Goal: Transaction & Acquisition: Purchase product/service

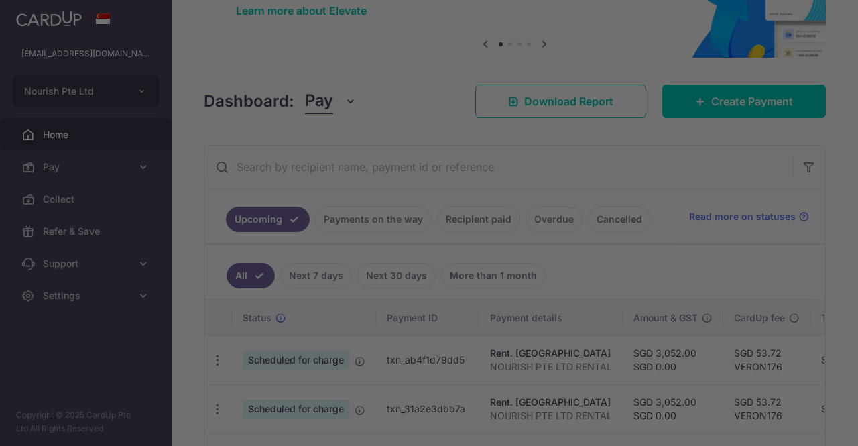
click at [746, 255] on div at bounding box center [433, 225] width 866 height 450
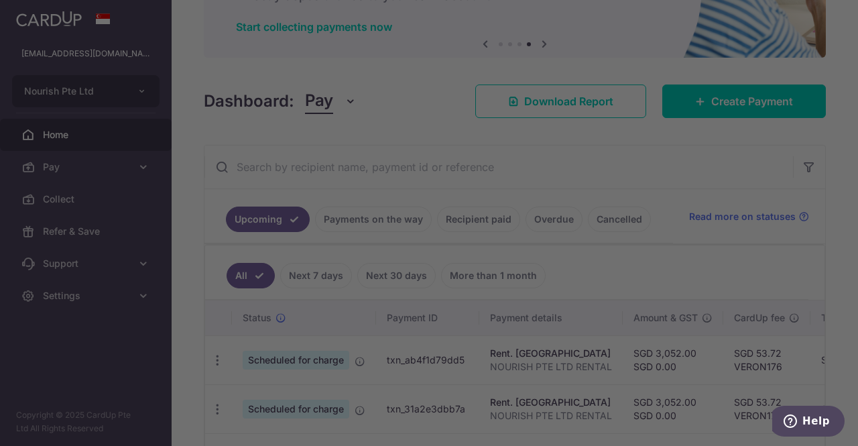
click at [746, 255] on div at bounding box center [433, 225] width 866 height 450
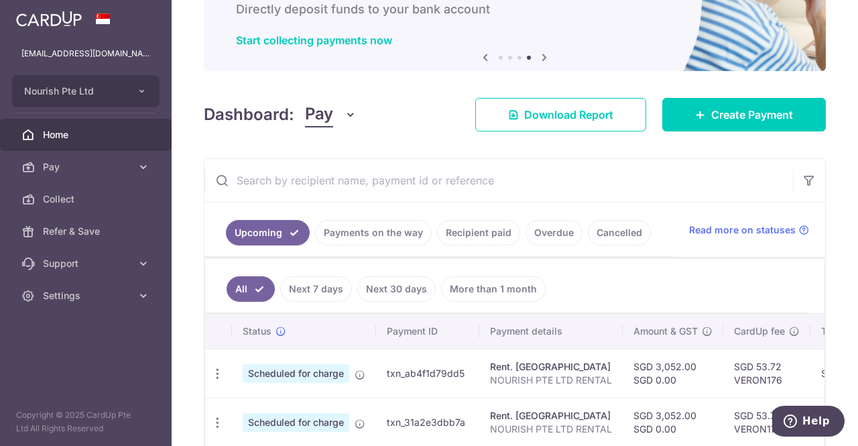
scroll to position [94, 0]
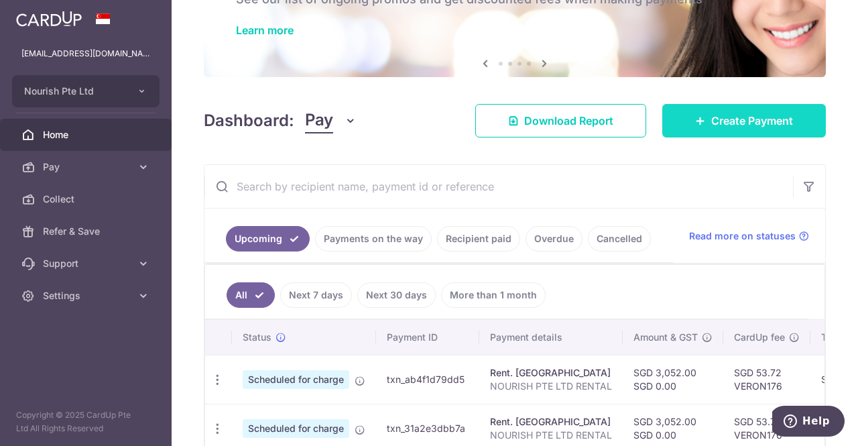
click at [784, 105] on link "Create Payment" at bounding box center [743, 121] width 163 height 34
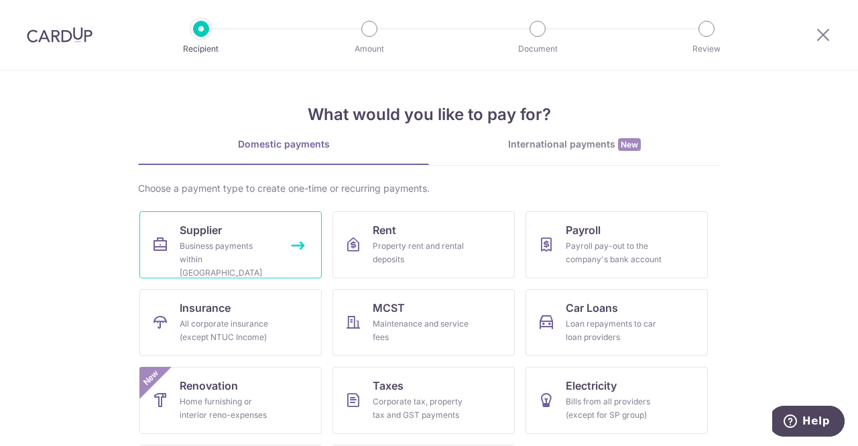
click at [229, 230] on link "Supplier Business payments within Singapore" at bounding box center [230, 244] width 182 height 67
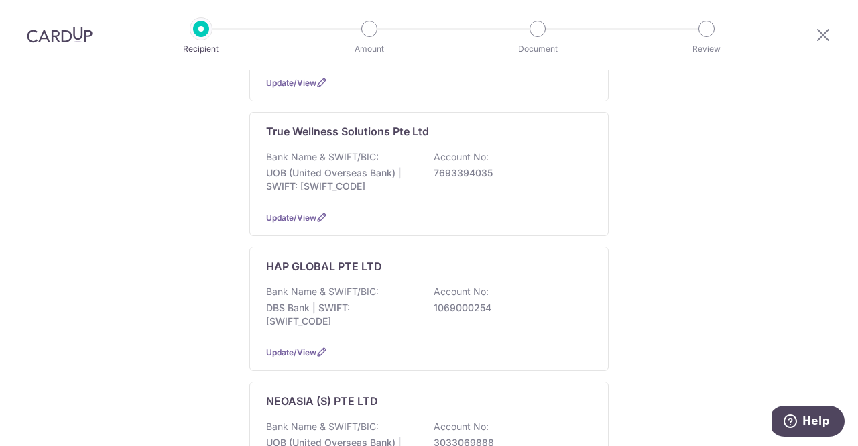
scroll to position [319, 0]
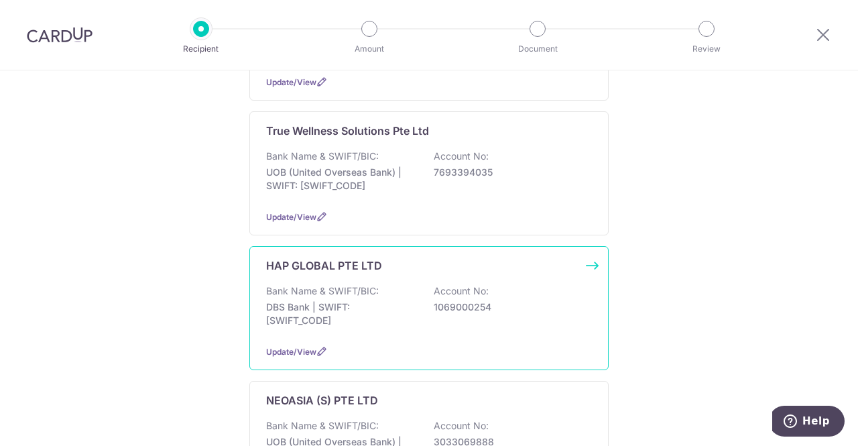
click at [445, 300] on p "1069000254" at bounding box center [509, 306] width 150 height 13
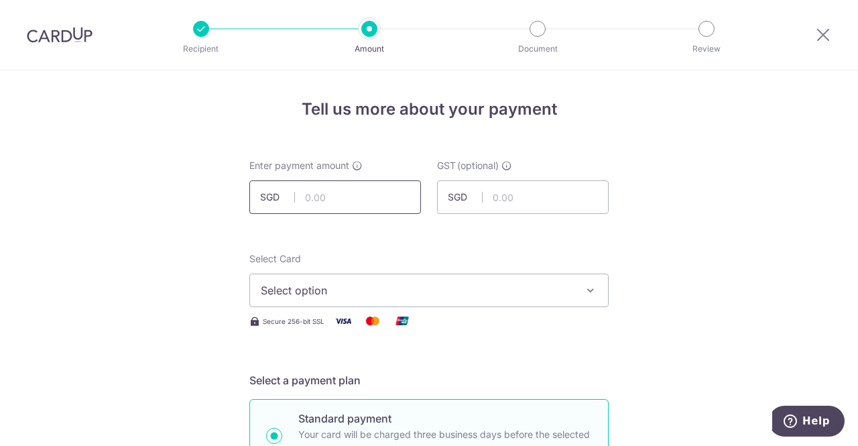
click at [325, 202] on input "text" at bounding box center [335, 197] width 172 height 34
type input "2,291.02"
click at [353, 285] on span "Select option" at bounding box center [417, 290] width 312 height 16
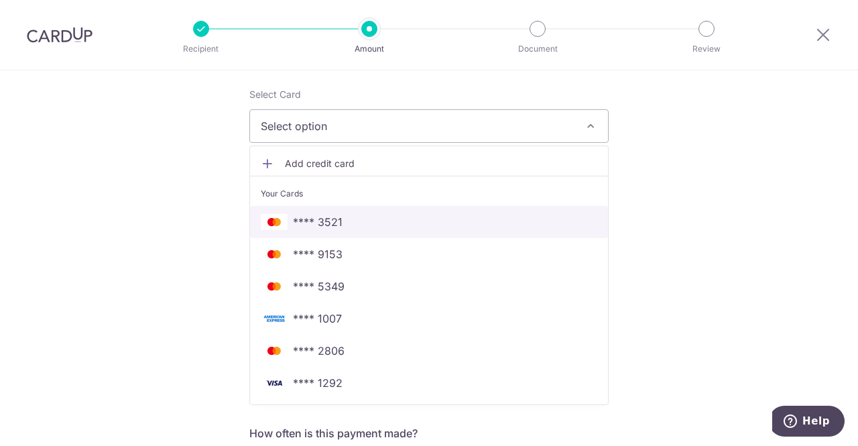
scroll to position [165, 0]
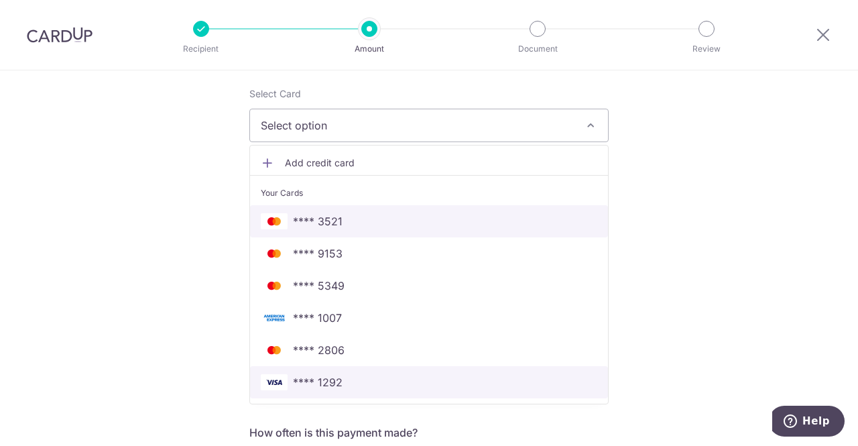
click at [348, 375] on span "**** 1292" at bounding box center [429, 382] width 336 height 16
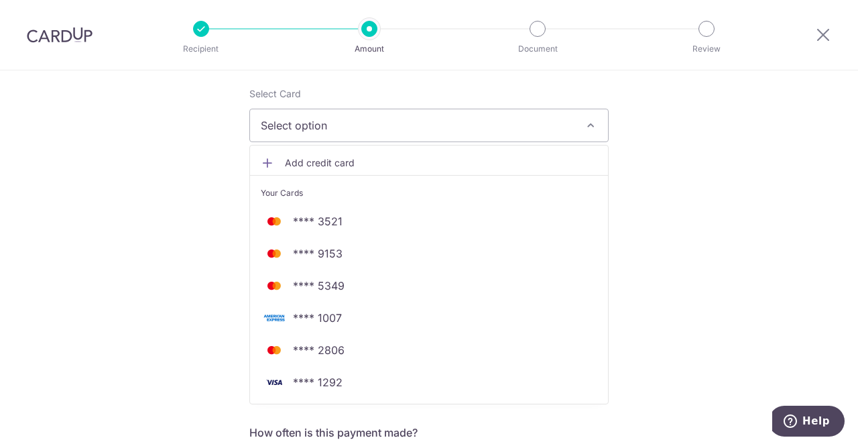
click at [361, 107] on div "Select Card Select option Add credit card Your Cards **** 3521 **** 9153 **** 5…" at bounding box center [428, 114] width 359 height 55
click at [333, 123] on span "Select option" at bounding box center [417, 125] width 312 height 16
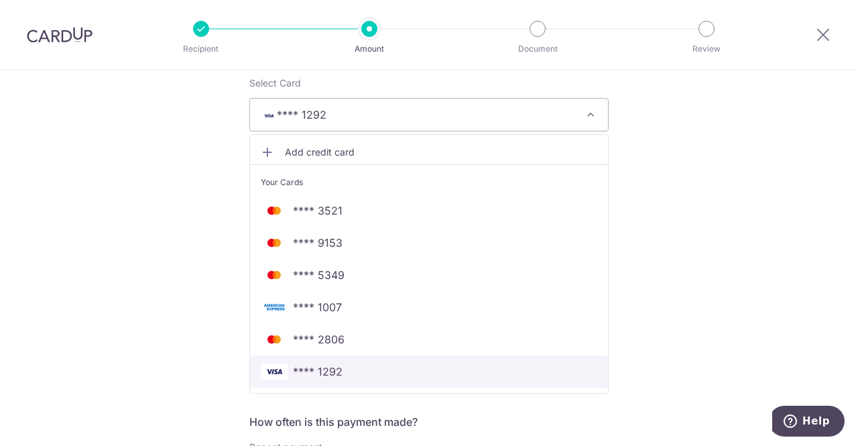
click at [334, 369] on span "**** 1292" at bounding box center [318, 371] width 50 height 16
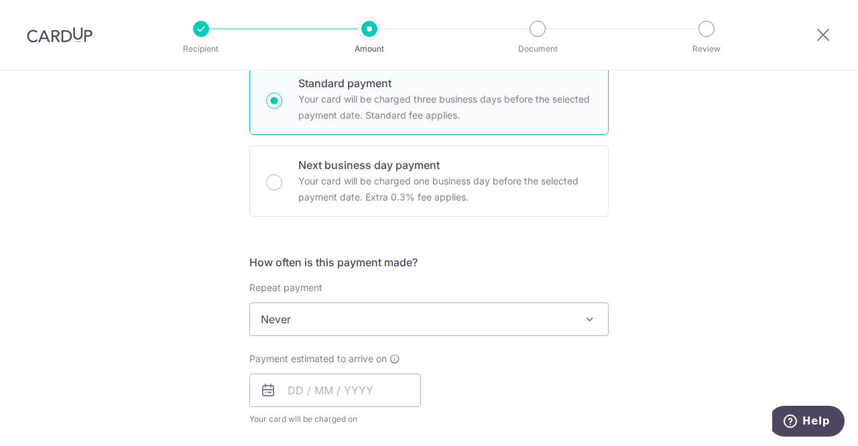
scroll to position [386, 0]
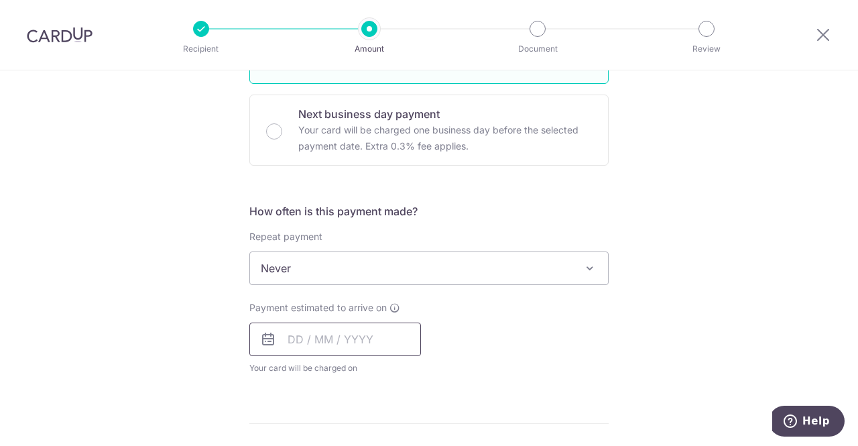
click at [293, 338] on input "text" at bounding box center [335, 339] width 172 height 34
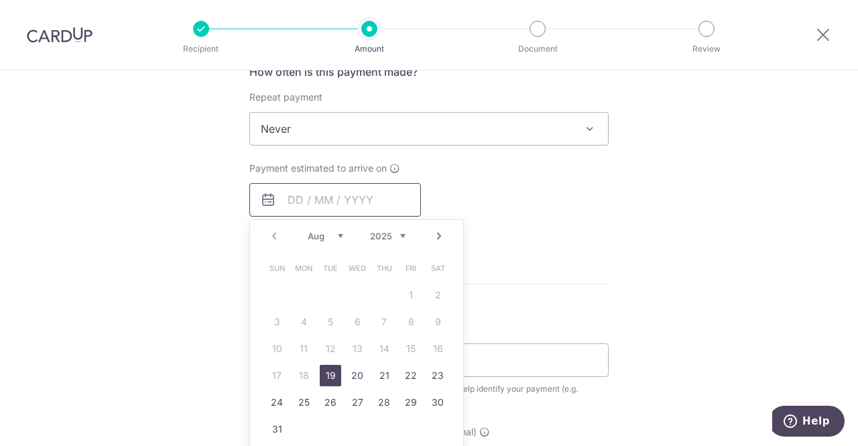
scroll to position [528, 0]
click at [331, 371] on link "19" at bounding box center [330, 372] width 21 height 21
type input "19/08/2025"
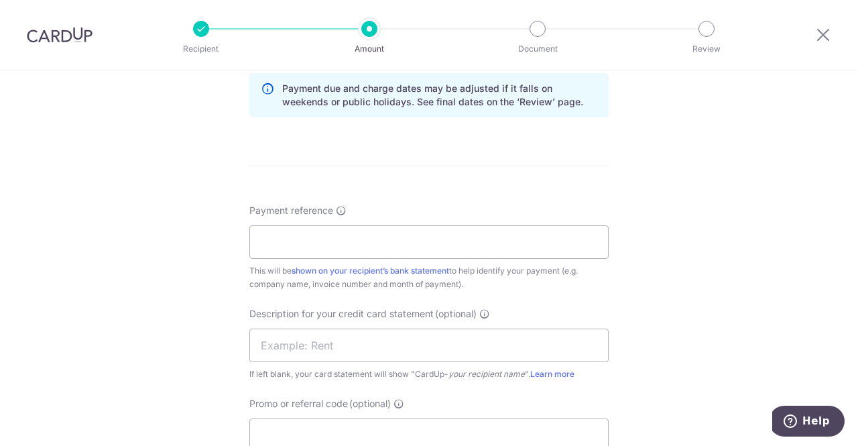
scroll to position [699, 0]
click at [339, 231] on input "Payment reference" at bounding box center [428, 241] width 359 height 34
type input "NOURISH PTE LTD"
click at [503, 287] on div "Payment reference NOURISH PTE LTD 15/35 This will be shown on your recipient’s …" at bounding box center [428, 326] width 359 height 248
click at [444, 349] on input "text" at bounding box center [428, 344] width 359 height 34
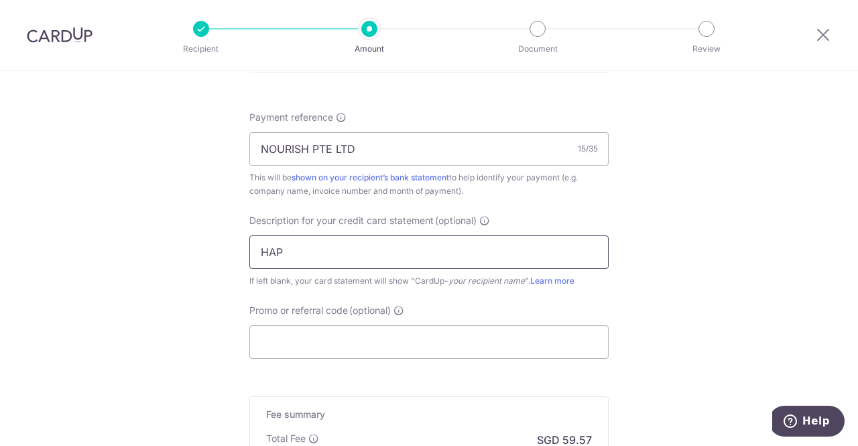
scroll to position [792, 0]
type input "HAP"
click at [423, 336] on input "Promo or referral code (optional)" at bounding box center [428, 341] width 359 height 34
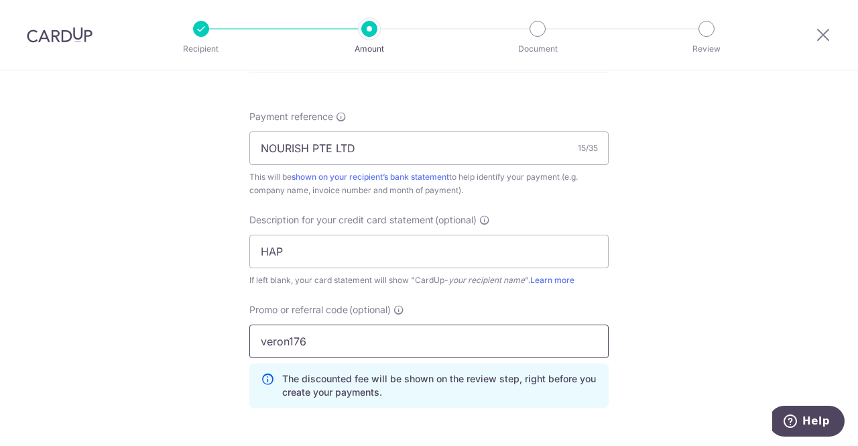
type input "veron176"
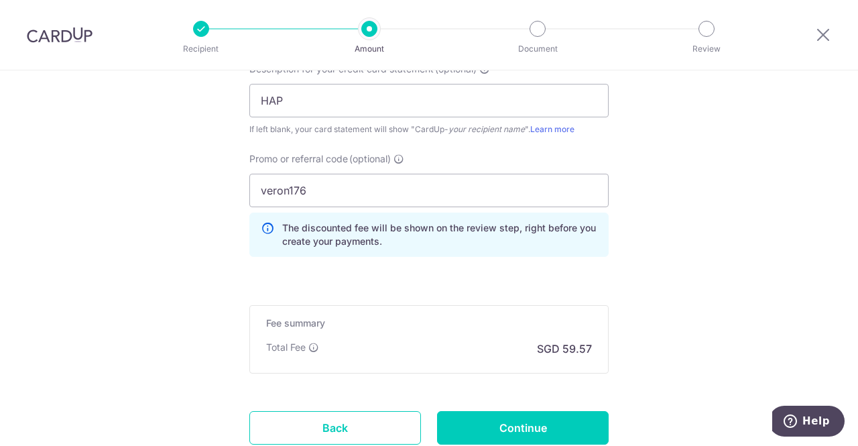
scroll to position [943, 0]
click at [568, 416] on input "Continue" at bounding box center [523, 427] width 172 height 34
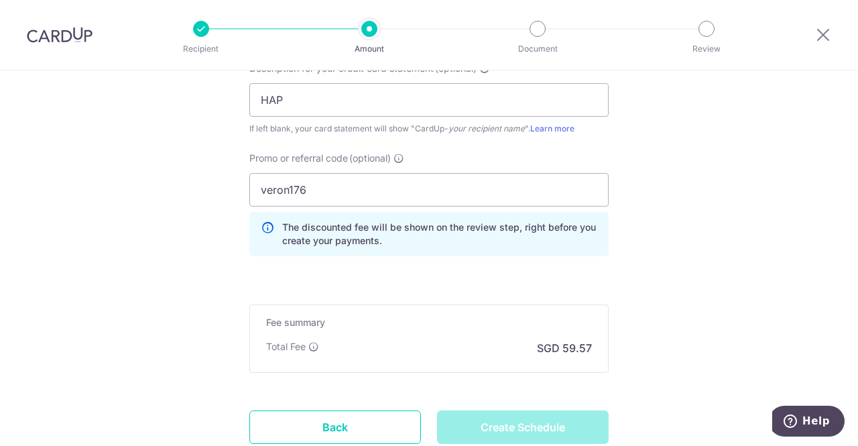
type input "Create Schedule"
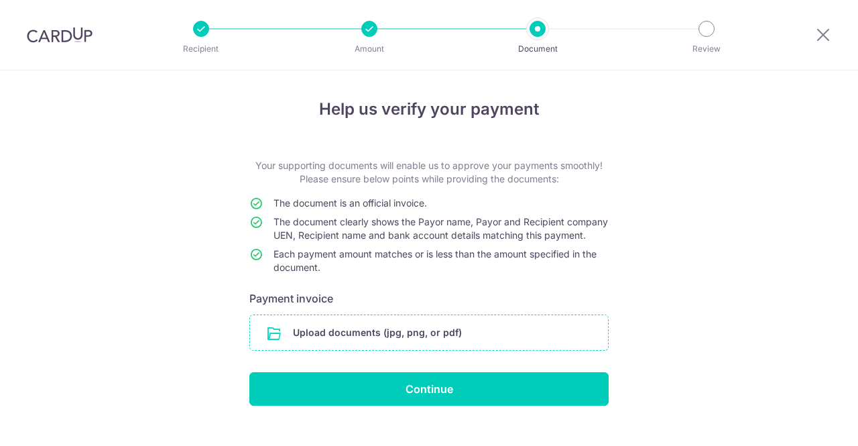
click at [405, 349] on input "file" at bounding box center [429, 332] width 358 height 35
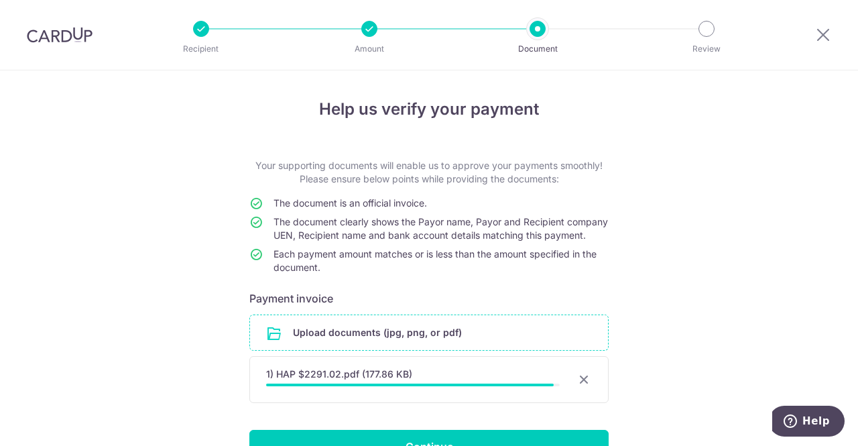
scroll to position [90, 0]
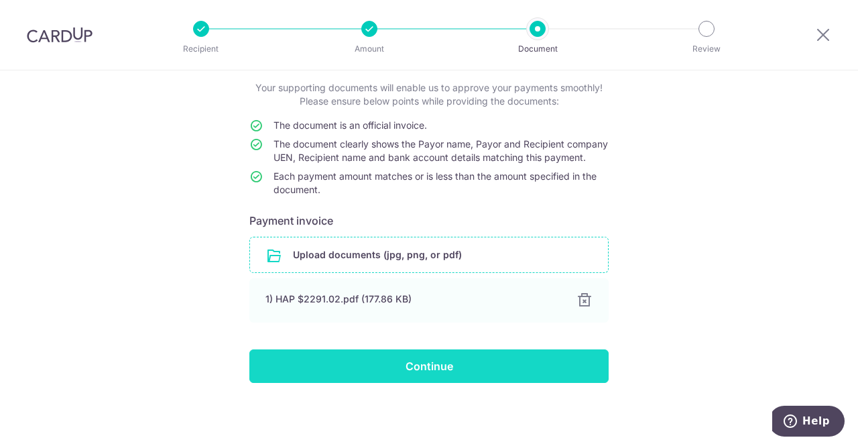
click at [529, 368] on input "Continue" at bounding box center [428, 366] width 359 height 34
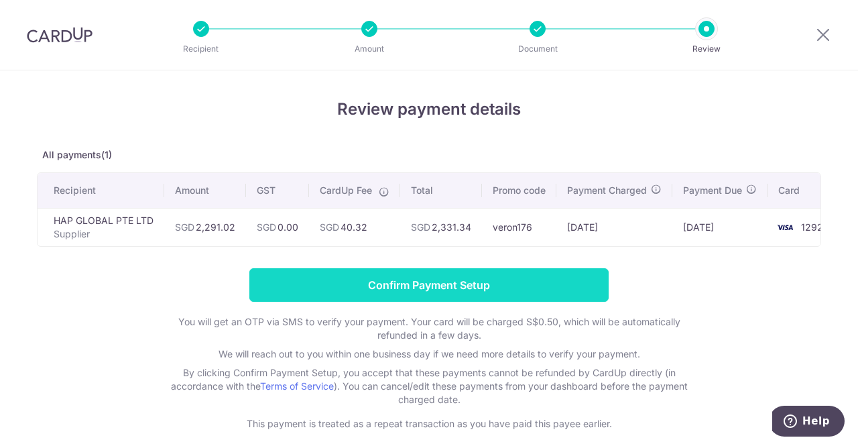
click at [553, 285] on input "Confirm Payment Setup" at bounding box center [428, 285] width 359 height 34
